Goal: Task Accomplishment & Management: Use online tool/utility

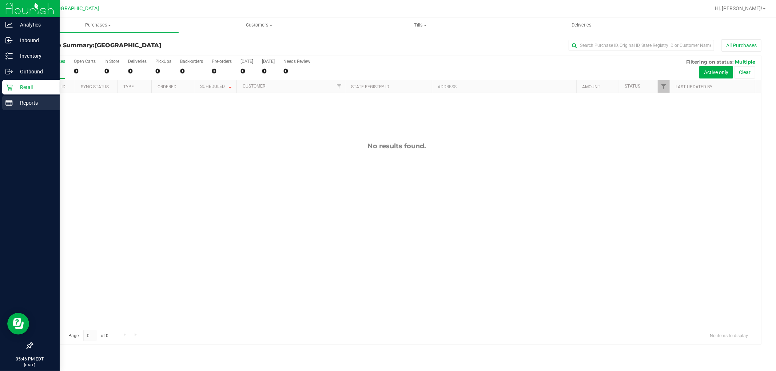
click at [9, 106] on icon at bounding box center [8, 102] width 7 height 7
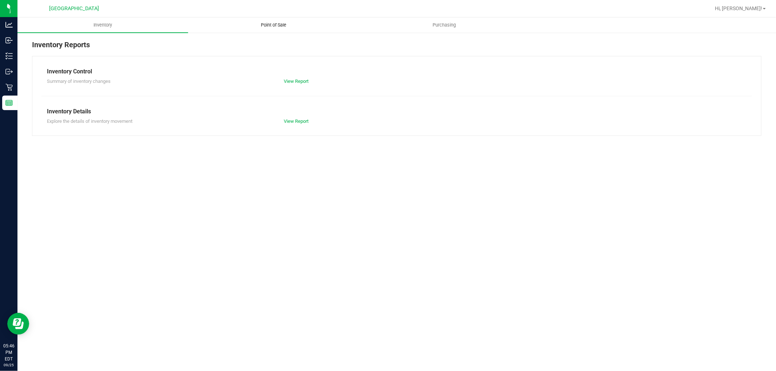
click at [267, 22] on span "Point of Sale" at bounding box center [273, 25] width 45 height 7
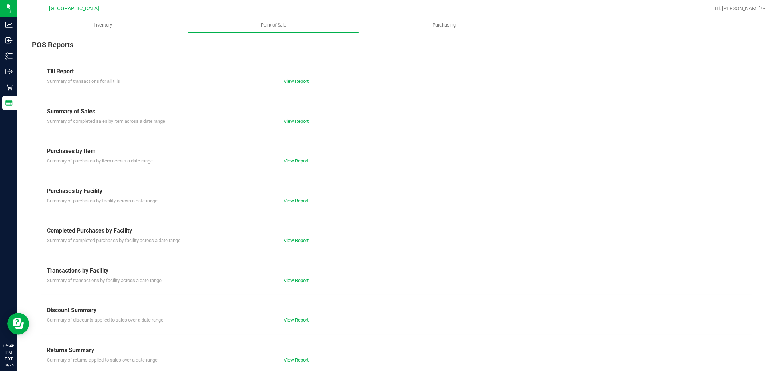
click at [292, 235] on div "Completed Purchases by Facility" at bounding box center [396, 231] width 699 height 9
click at [292, 238] on link "View Report" at bounding box center [296, 240] width 25 height 5
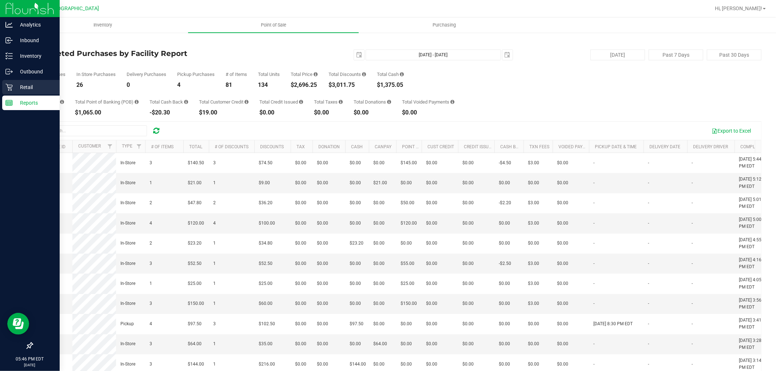
click at [25, 87] on p "Retail" at bounding box center [35, 87] width 44 height 9
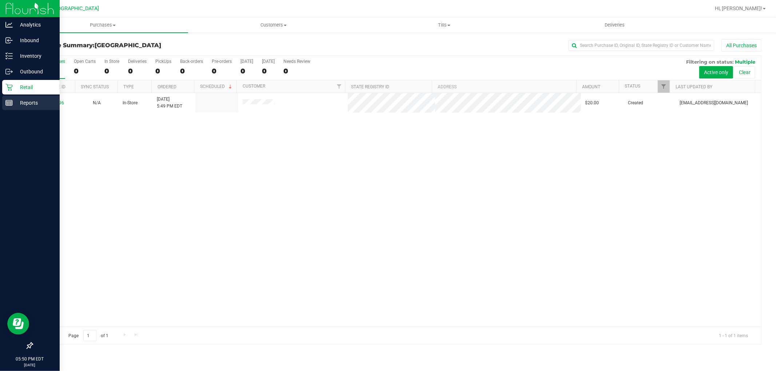
click at [30, 111] on link "Reports" at bounding box center [30, 104] width 60 height 16
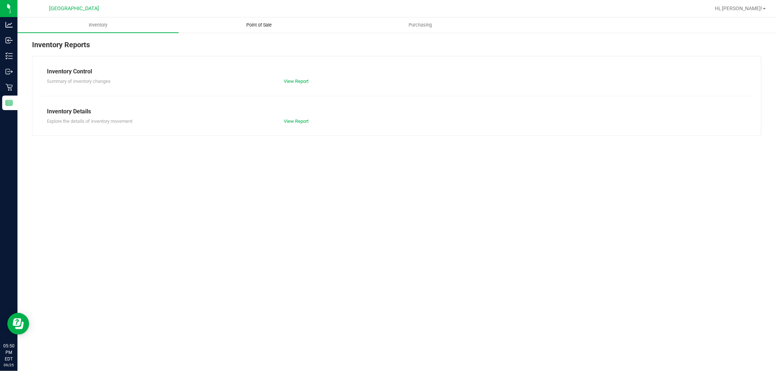
click at [275, 29] on uib-tab-heading "Point of Sale" at bounding box center [259, 25] width 160 height 15
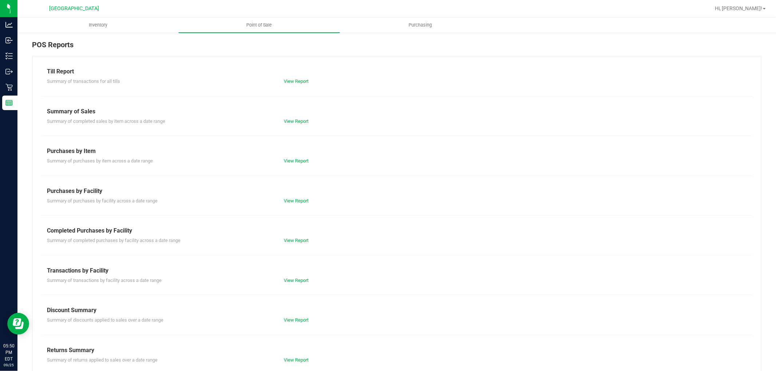
click at [283, 244] on div "View Report" at bounding box center [337, 240] width 118 height 7
click at [290, 239] on link "View Report" at bounding box center [296, 240] width 25 height 5
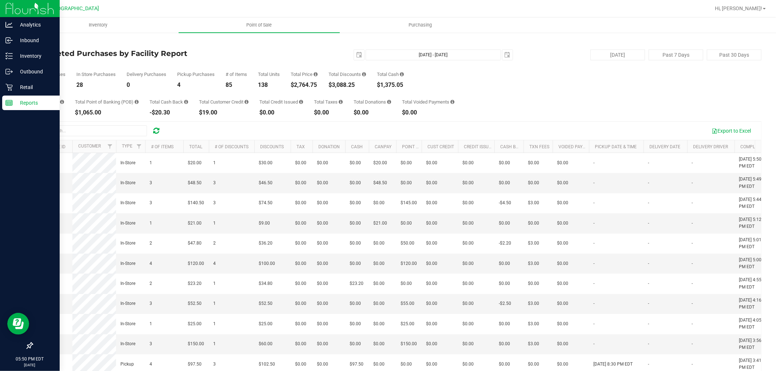
click at [4, 99] on div "Reports" at bounding box center [30, 103] width 57 height 15
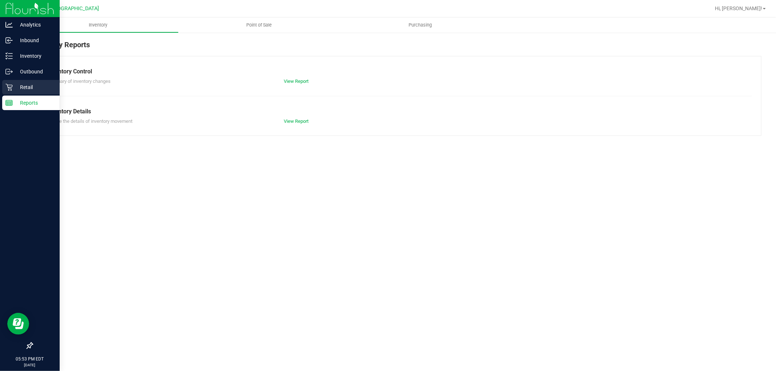
click at [24, 89] on p "Retail" at bounding box center [35, 87] width 44 height 9
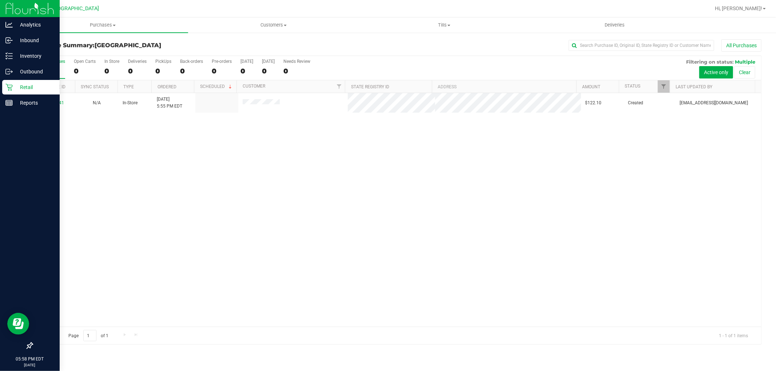
click at [19, 85] on p "Retail" at bounding box center [35, 87] width 44 height 9
click at [38, 97] on div "Reports" at bounding box center [30, 103] width 57 height 15
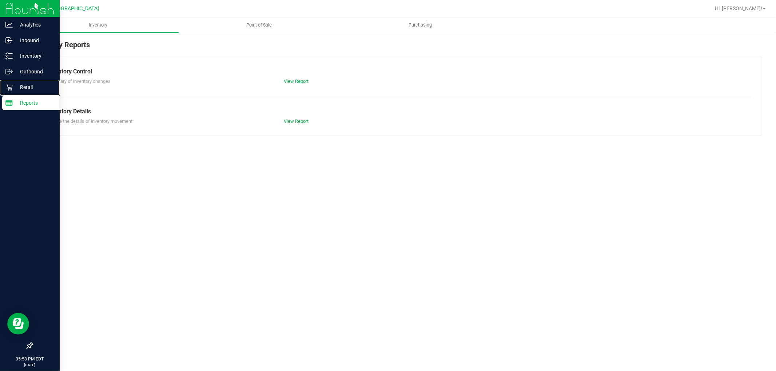
click at [32, 84] on p "Retail" at bounding box center [35, 87] width 44 height 9
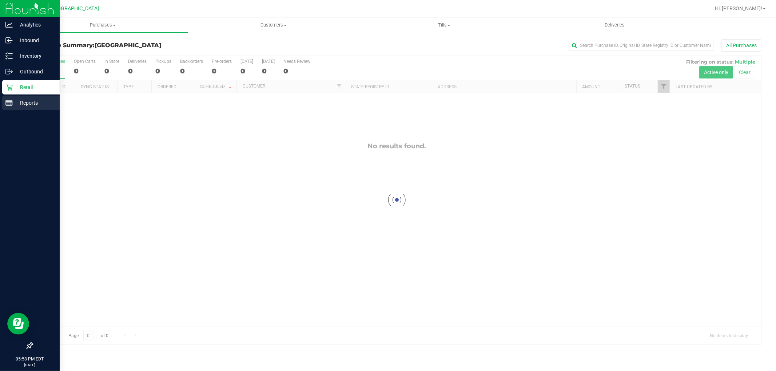
click at [16, 105] on p "Reports" at bounding box center [35, 103] width 44 height 9
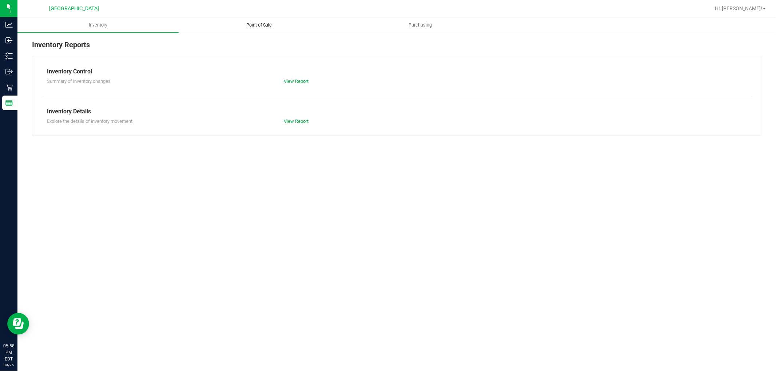
click at [252, 21] on uib-tab-heading "Point of Sale" at bounding box center [259, 25] width 160 height 15
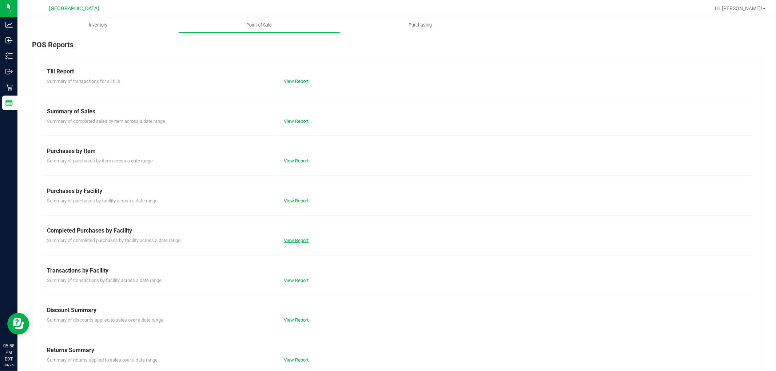
click at [285, 240] on link "View Report" at bounding box center [296, 240] width 25 height 5
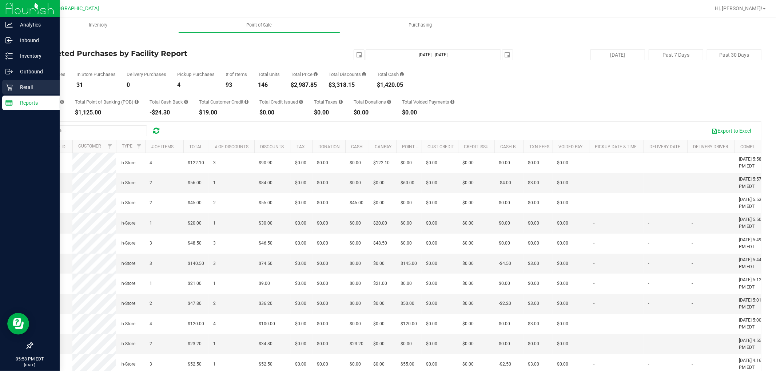
click at [29, 84] on p "Retail" at bounding box center [35, 87] width 44 height 9
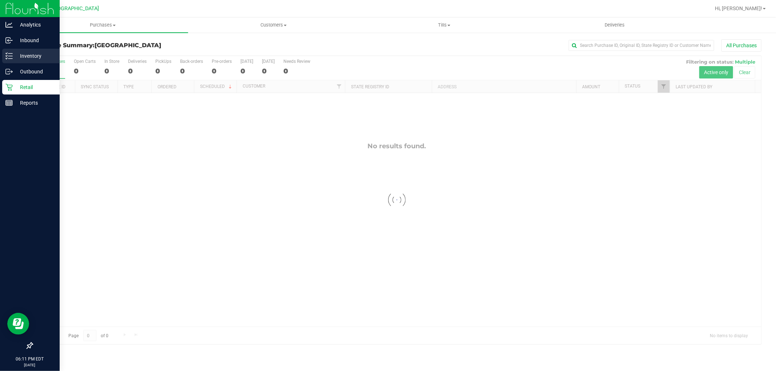
click at [10, 59] on line at bounding box center [10, 59] width 4 height 0
click at [35, 63] on div "Inventory" at bounding box center [30, 56] width 57 height 15
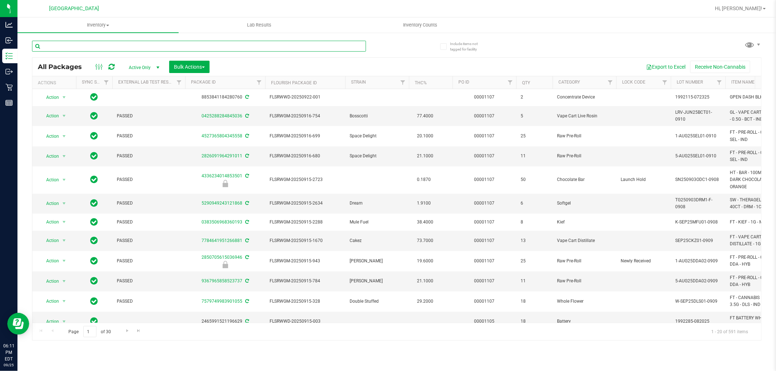
click at [104, 46] on input "text" at bounding box center [199, 46] width 334 height 11
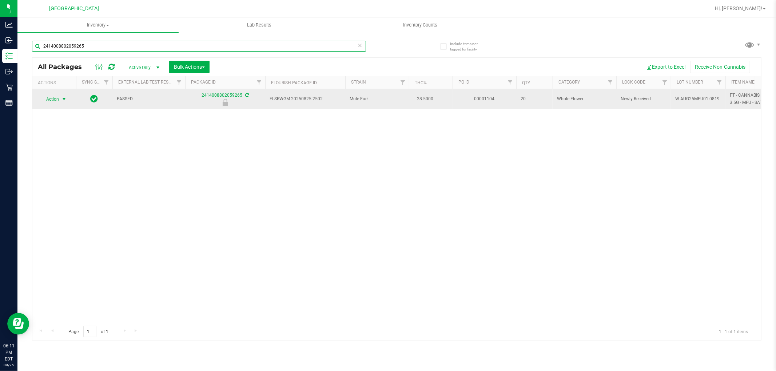
type input "2414008802059265"
click at [62, 99] on span "select" at bounding box center [64, 99] width 6 height 6
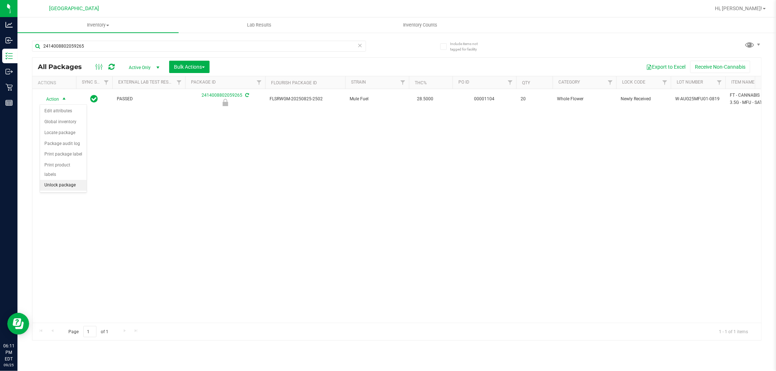
click at [73, 187] on li "Unlock package" at bounding box center [63, 185] width 47 height 11
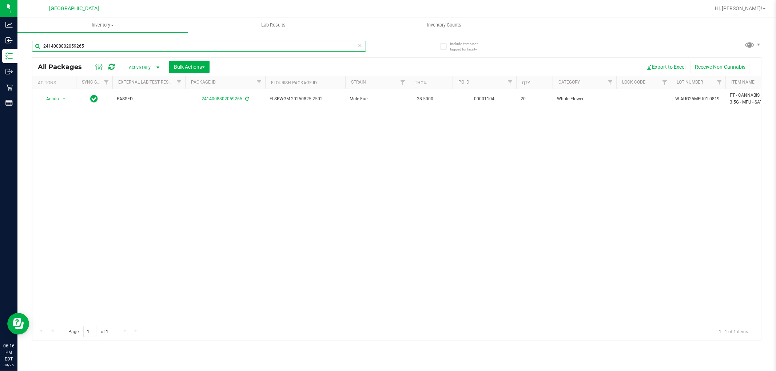
click at [124, 43] on input "2414008802059265" at bounding box center [199, 46] width 334 height 11
click at [362, 44] on icon at bounding box center [360, 45] width 5 height 9
click at [341, 48] on input "text" at bounding box center [199, 46] width 334 height 11
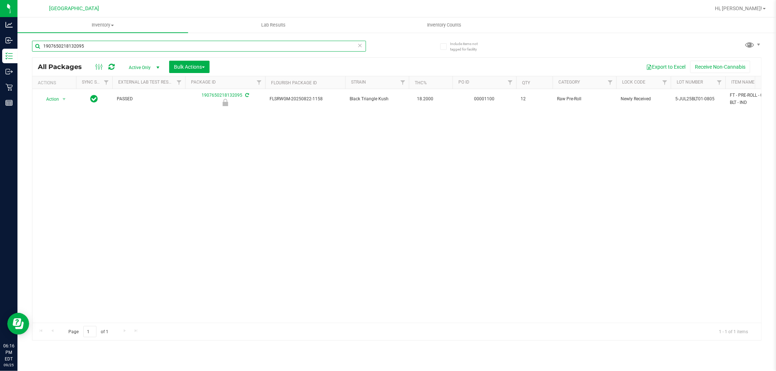
type input "1907650218132095"
click at [51, 87] on th "Actions" at bounding box center [54, 82] width 44 height 13
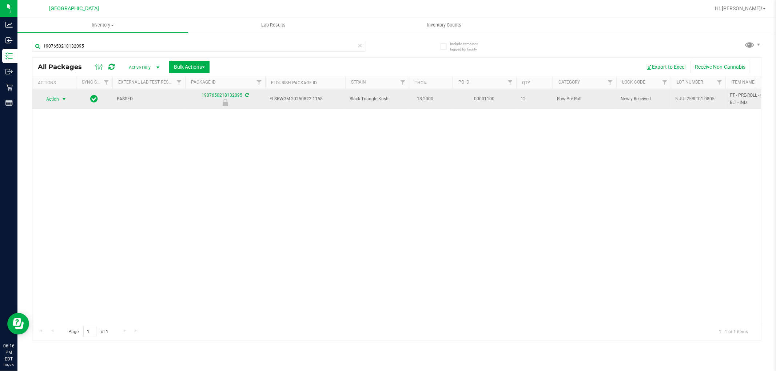
click at [64, 101] on span "select" at bounding box center [64, 99] width 6 height 6
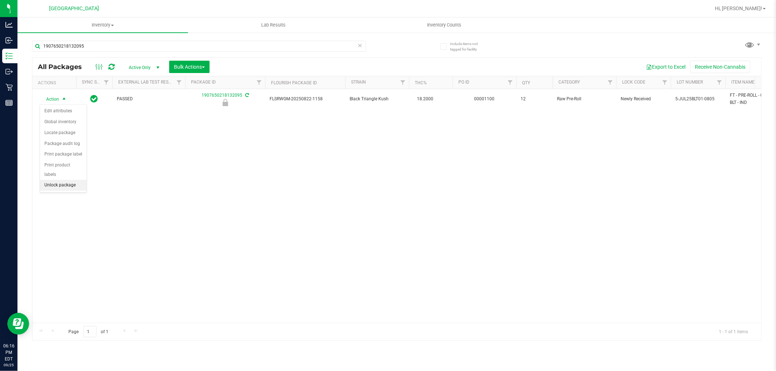
click at [68, 185] on li "Unlock package" at bounding box center [63, 185] width 47 height 11
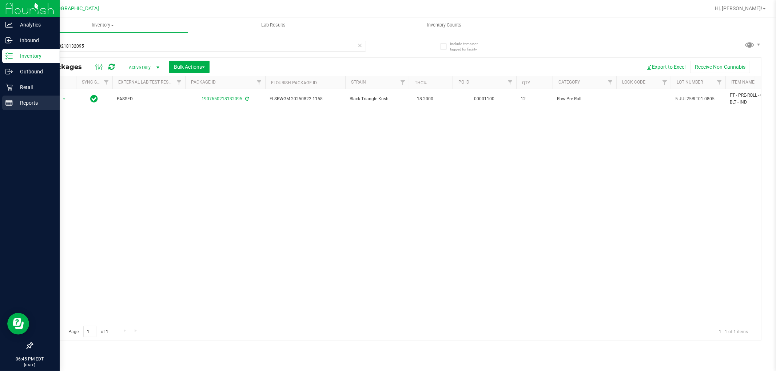
click at [9, 102] on line at bounding box center [9, 102] width 7 height 0
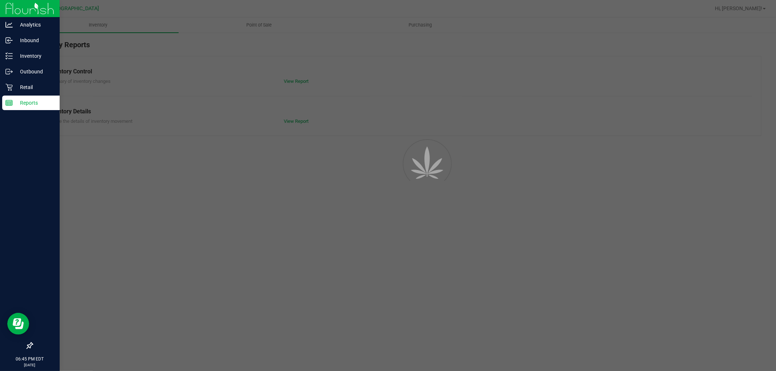
click at [29, 83] on p "Retail" at bounding box center [35, 87] width 44 height 9
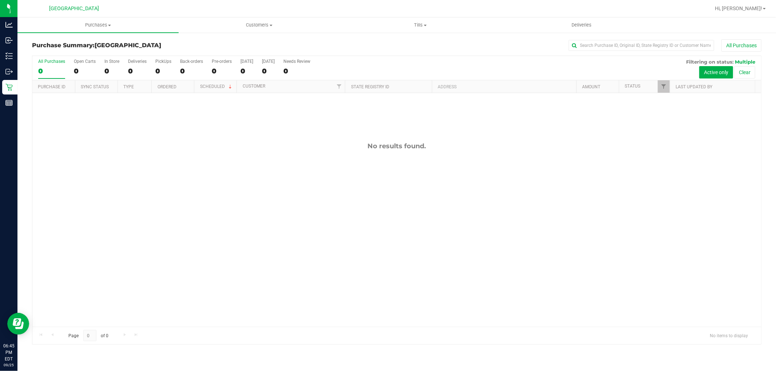
click at [113, 161] on div "No results found." at bounding box center [396, 234] width 728 height 283
